Goal: Task Accomplishment & Management: Use online tool/utility

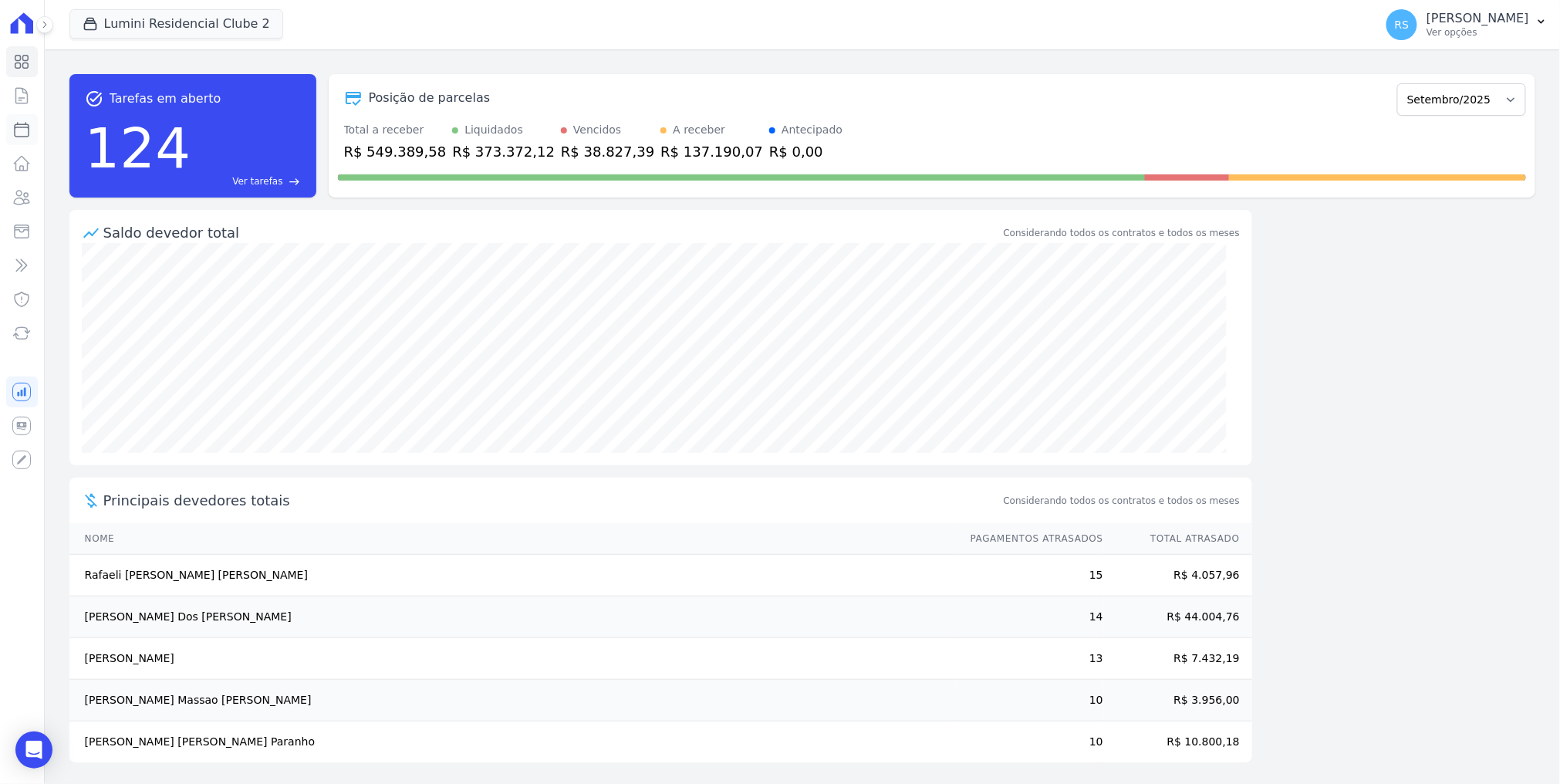
click at [21, 129] on icon at bounding box center [21, 129] width 19 height 19
select select
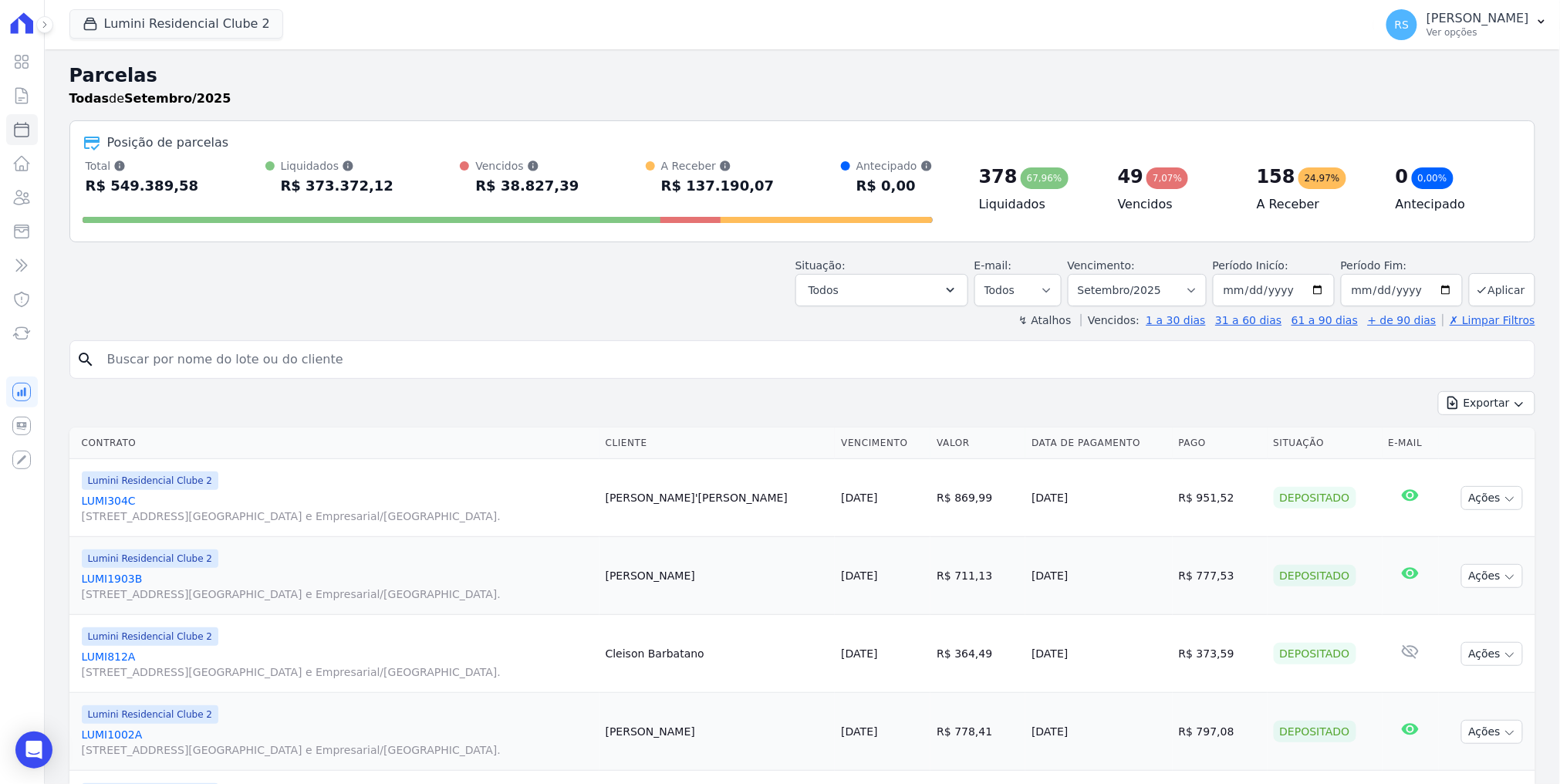
click at [294, 366] on input "search" at bounding box center [814, 359] width 1431 height 31
paste input "Fernando dos Santos"
type input "Fernando dos Santos"
select select
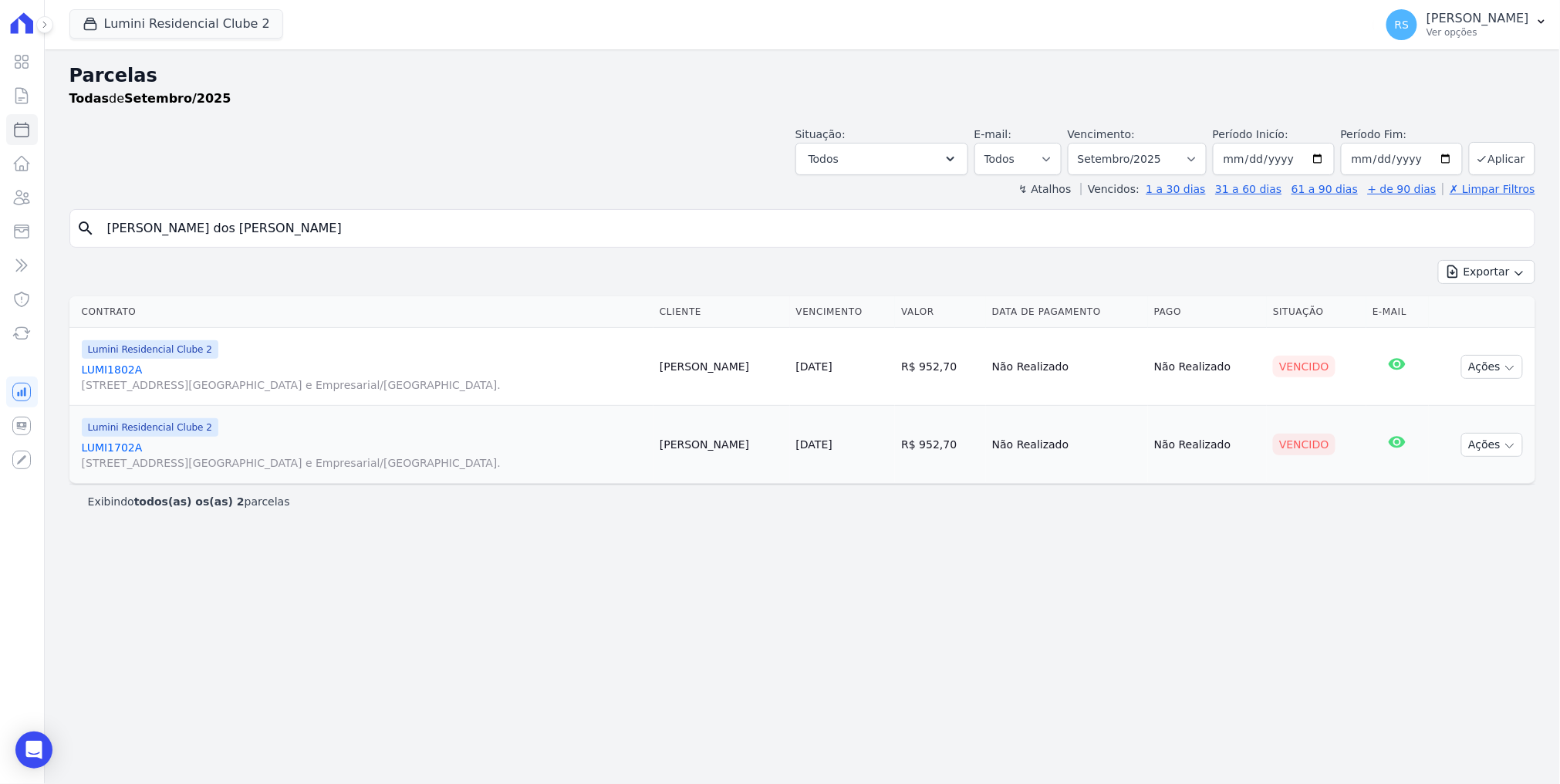
click at [130, 367] on link "LUMI1802A Alameda Rio Negro, 503, Sala 207, Alphaville Centro Industrial e Empr…" at bounding box center [364, 377] width 566 height 31
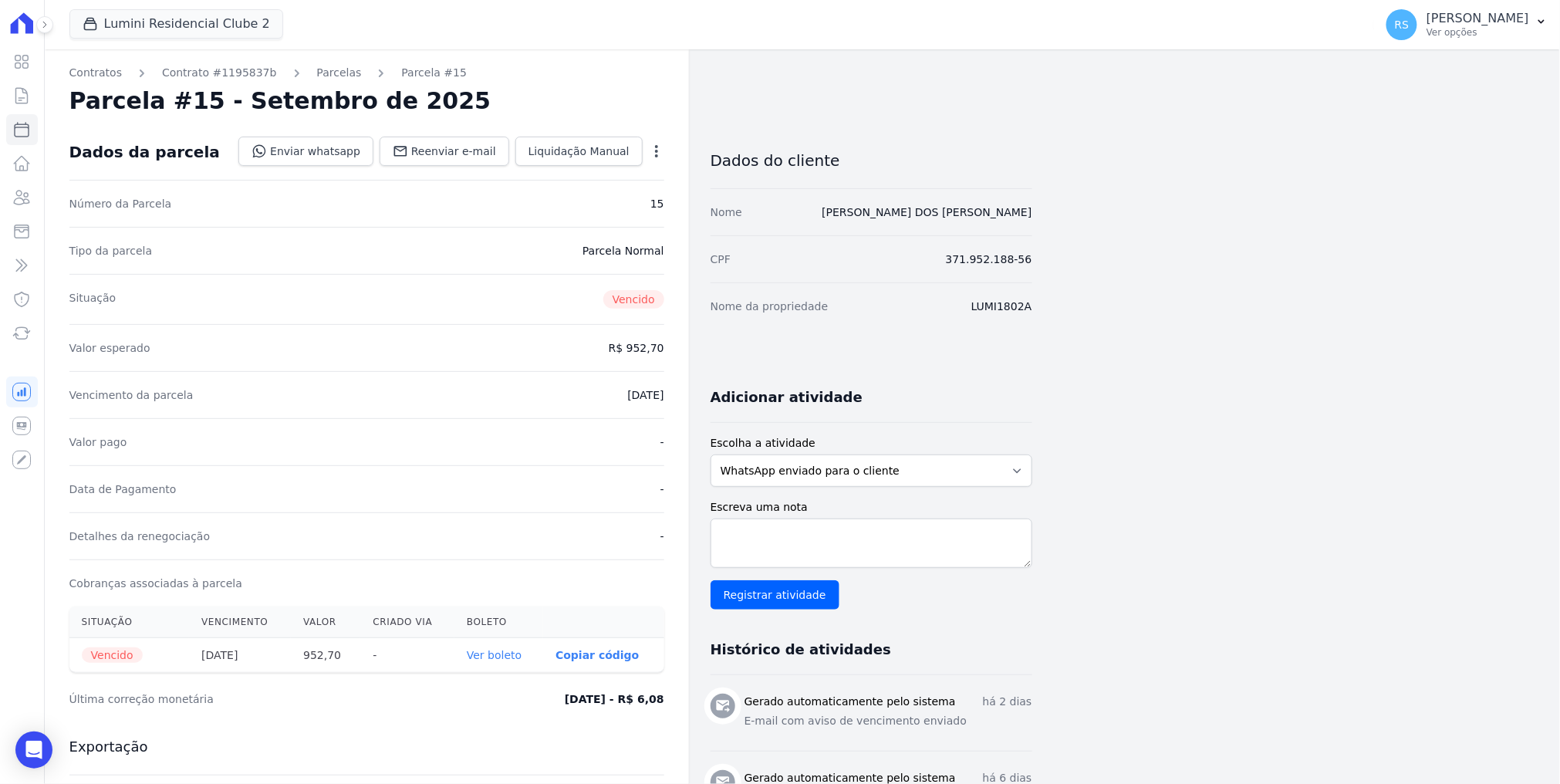
select select
click at [351, 153] on link "Enviar whatsapp" at bounding box center [305, 150] width 135 height 29
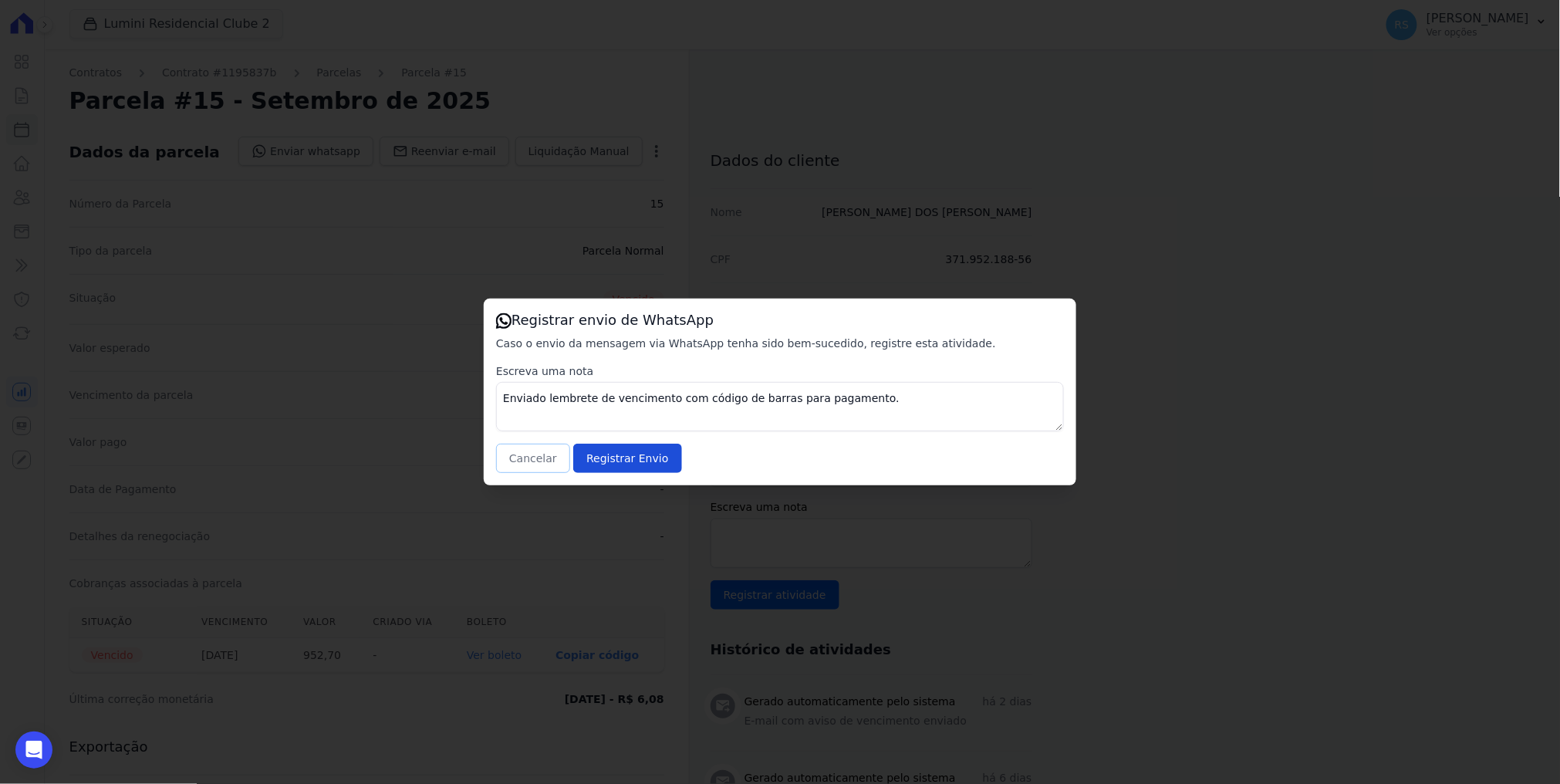
click at [526, 467] on button "Cancelar" at bounding box center [533, 457] width 74 height 29
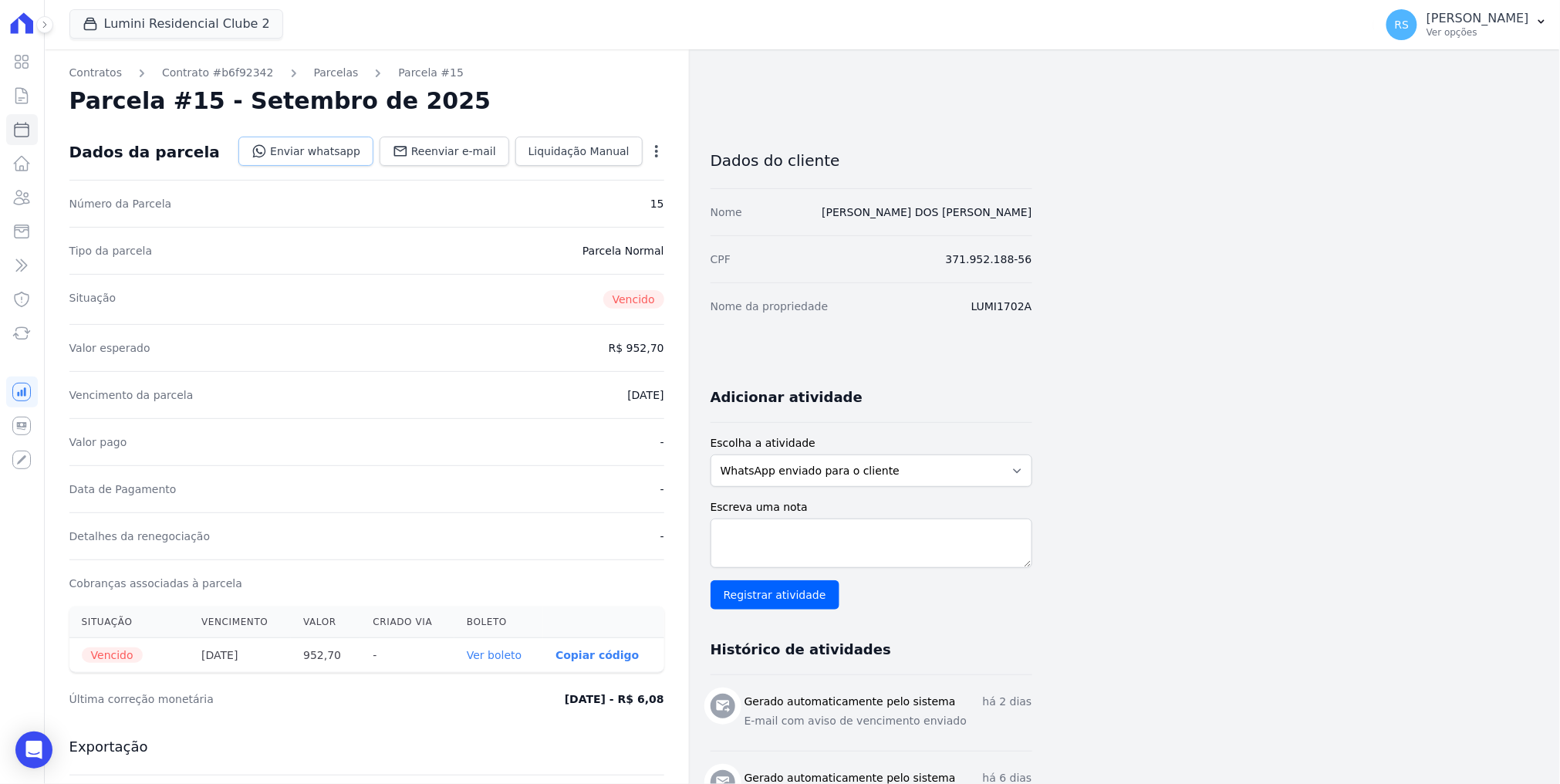
click at [358, 157] on link "Enviar whatsapp" at bounding box center [305, 150] width 135 height 29
